Goal: Task Accomplishment & Management: Manage account settings

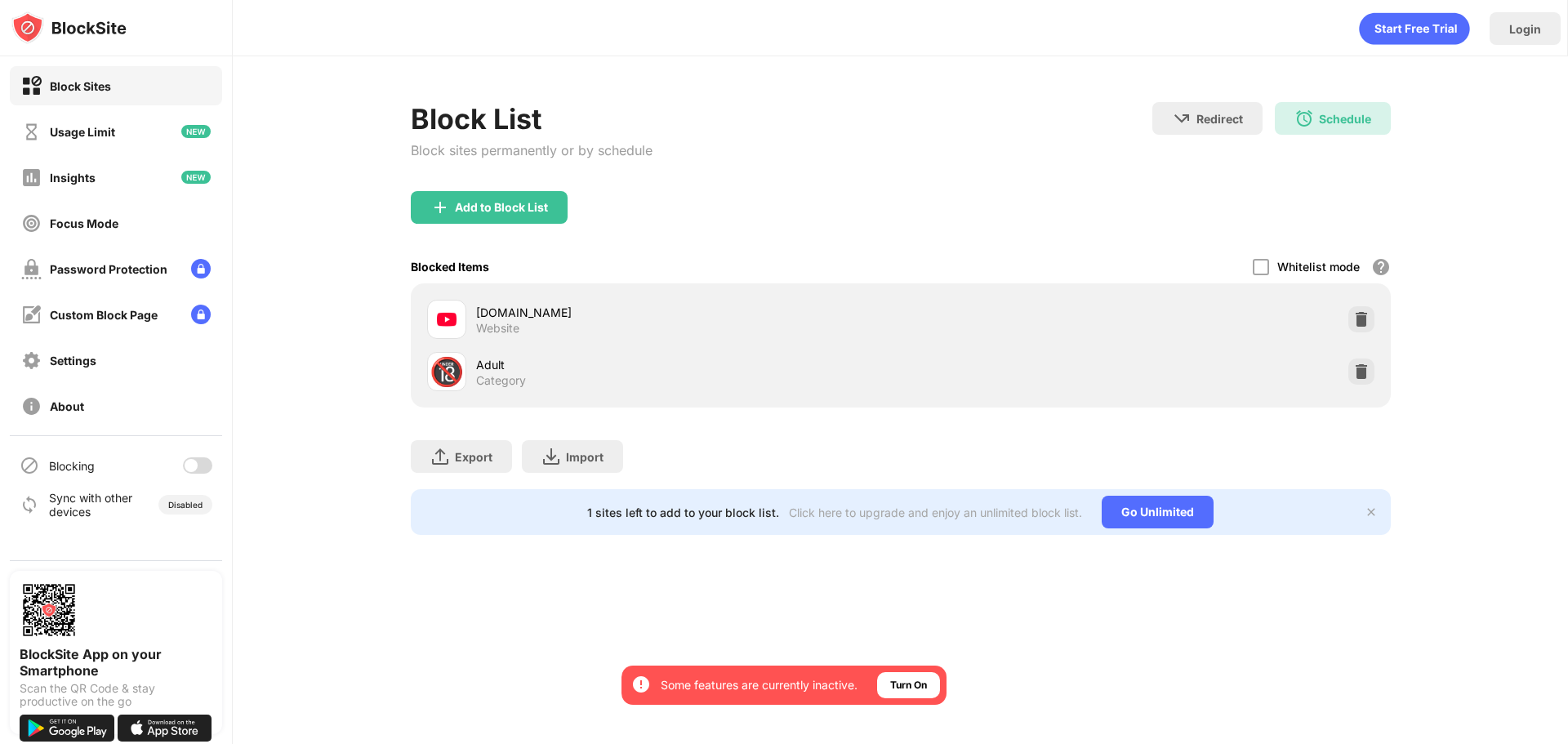
click at [91, 77] on div "Block Sites" at bounding box center [66, 86] width 90 height 21
click at [206, 470] on div at bounding box center [197, 465] width 29 height 16
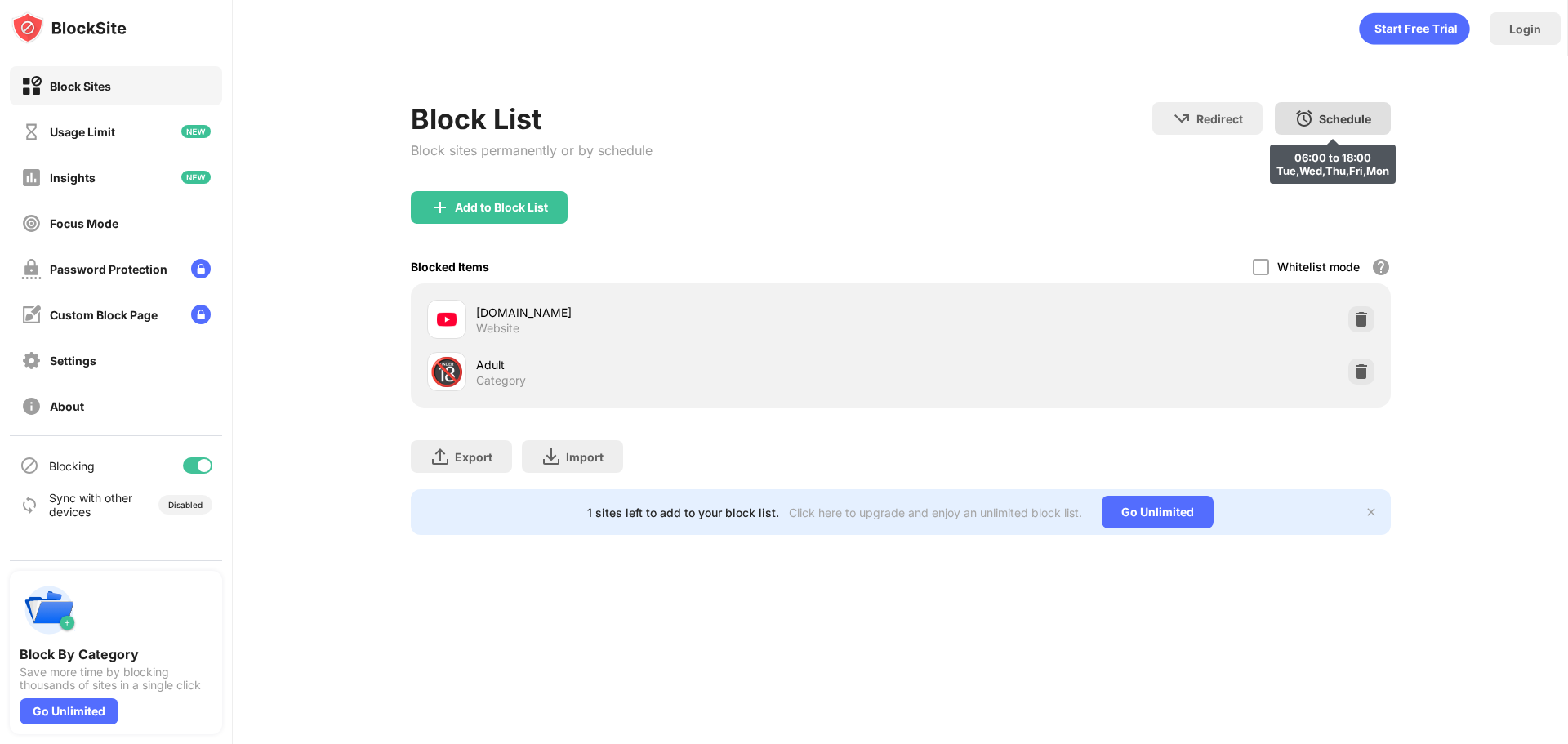
click at [1348, 131] on div "Schedule 06:00 to 18:00 Tue,Wed,Thu,Fri,Mon" at bounding box center [1333, 118] width 116 height 32
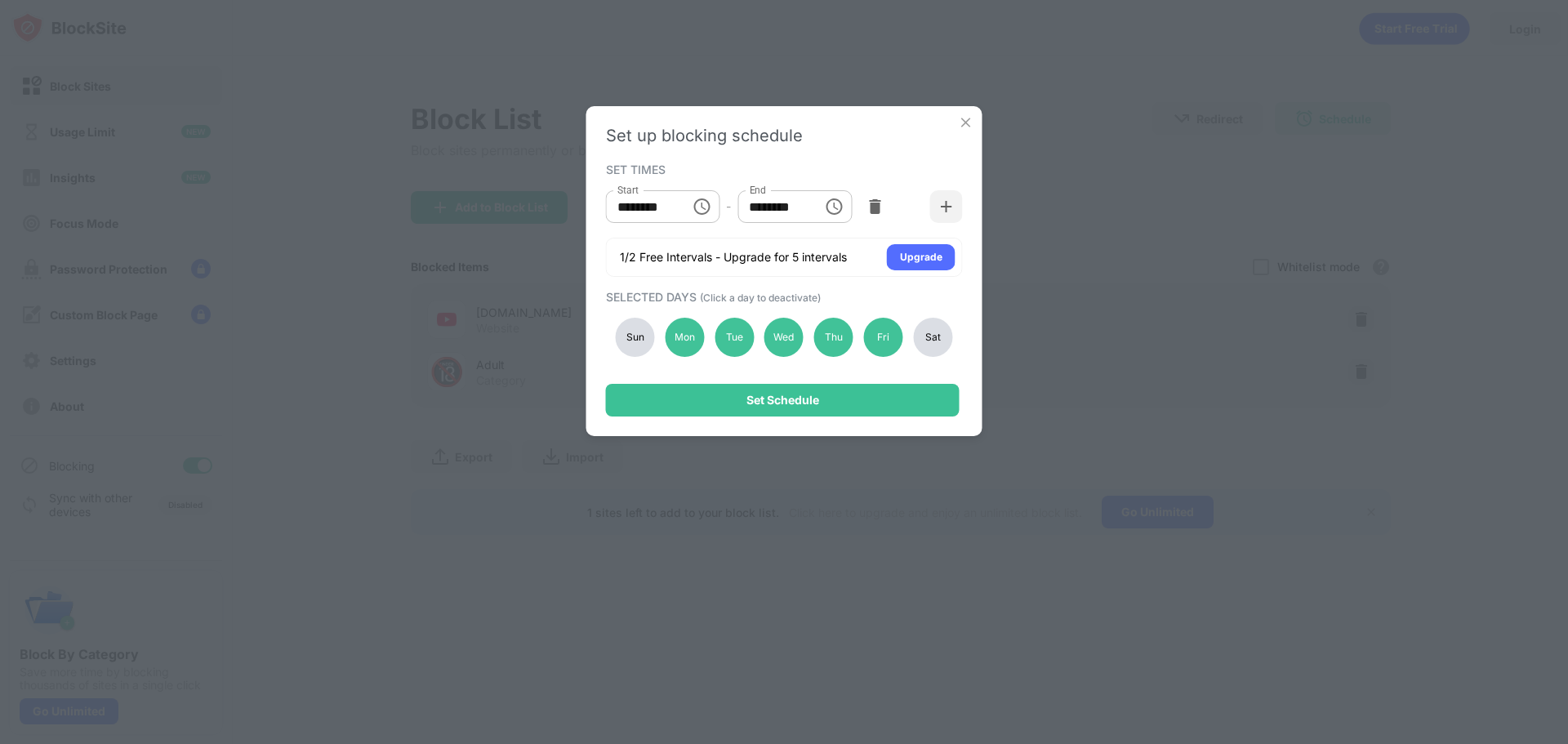
click at [630, 331] on div "Sun" at bounding box center [635, 338] width 39 height 39
click at [944, 335] on div "Sat" at bounding box center [933, 338] width 39 height 39
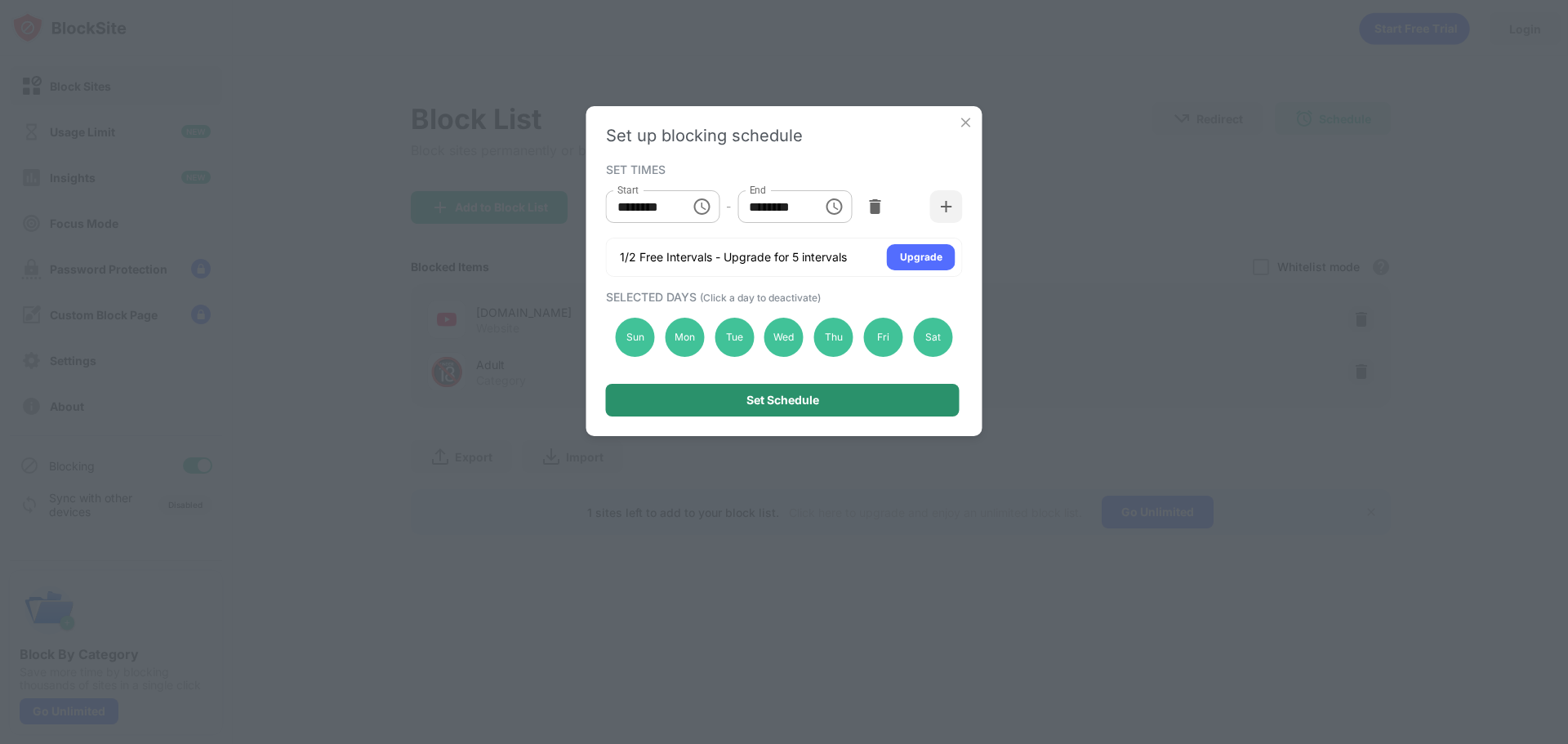
click at [920, 388] on div "Set Schedule" at bounding box center [783, 400] width 354 height 32
